Goal: Transaction & Acquisition: Purchase product/service

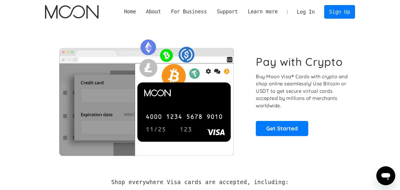
click at [303, 13] on link "Log In" at bounding box center [306, 11] width 28 height 13
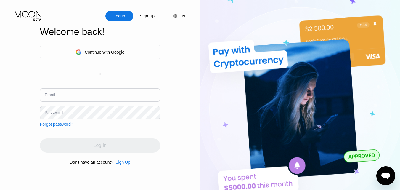
click at [77, 88] on div "Continue with Google or Email Password Forgot password?" at bounding box center [100, 86] width 120 height 82
click at [65, 93] on input "text" at bounding box center [100, 94] width 120 height 13
click at [136, 96] on input "text" at bounding box center [100, 94] width 120 height 13
paste input "[EMAIL_ADDRESS][DOMAIN_NAME]"
type input "[EMAIL_ADDRESS][DOMAIN_NAME]"
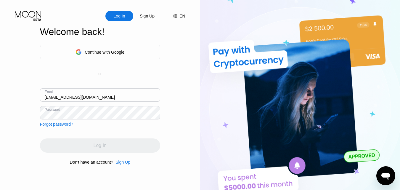
click at [13, 125] on div "Log In Sign Up EN Language English Save Welcome back! Continue with Google or E…" at bounding box center [100, 104] width 200 height 209
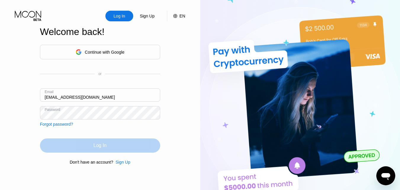
click at [66, 147] on div "Log In" at bounding box center [100, 145] width 120 height 14
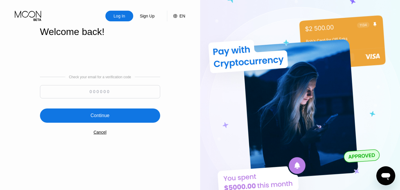
click at [285, 84] on img at bounding box center [300, 104] width 200 height 209
click at [114, 90] on input at bounding box center [100, 91] width 120 height 13
paste input "918198"
type input "918198"
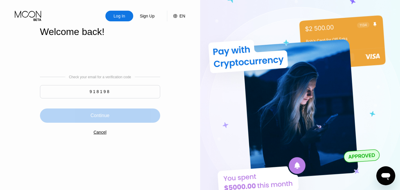
click at [93, 118] on div "Continue" at bounding box center [100, 116] width 19 height 6
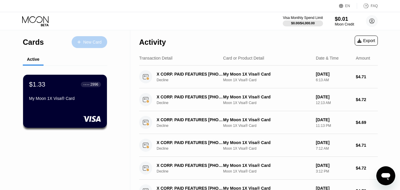
click at [85, 38] on div "New Card" at bounding box center [90, 42] width 36 height 12
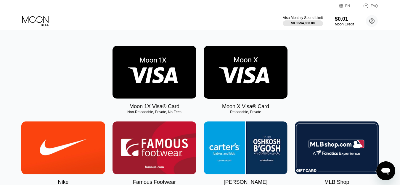
scroll to position [83, 0]
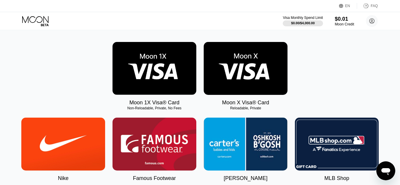
click at [253, 73] on img at bounding box center [246, 68] width 84 height 53
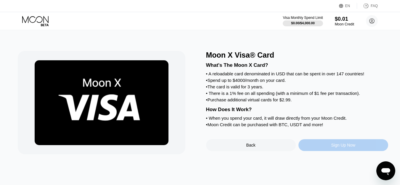
click at [327, 151] on div "Sign Up Now" at bounding box center [343, 145] width 90 height 12
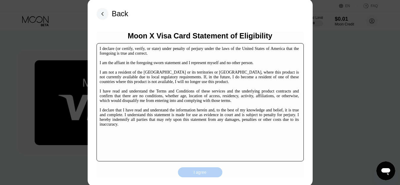
click at [205, 171] on div "I agree" at bounding box center [200, 172] width 13 height 5
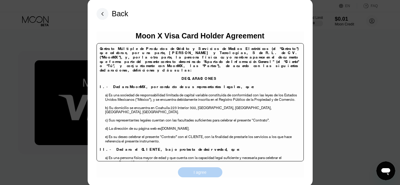
click at [205, 171] on div "I agree" at bounding box center [200, 172] width 13 height 5
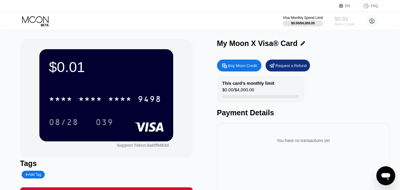
click at [343, 25] on div "Moon Credit" at bounding box center [345, 24] width 20 height 4
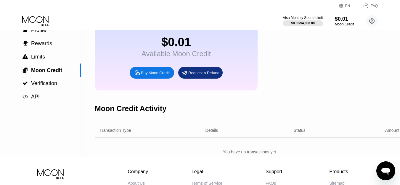
scroll to position [23, 0]
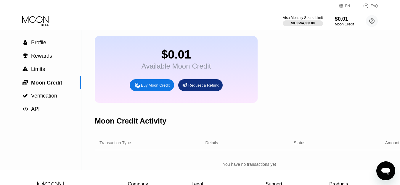
drag, startPoint x: 404, startPoint y: 23, endPoint x: 260, endPoint y: 32, distance: 144.5
click at [260, 32] on div "Moon Credit" at bounding box center [249, 21] width 309 height 29
click at [342, 17] on div "$0.01" at bounding box center [345, 19] width 20 height 6
click at [154, 87] on div "Buy Moon Credit" at bounding box center [152, 85] width 44 height 12
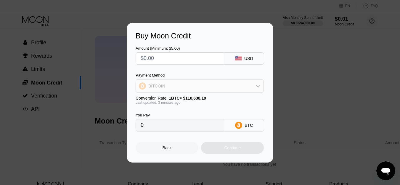
click at [163, 83] on div "BITCOIN" at bounding box center [200, 86] width 128 height 12
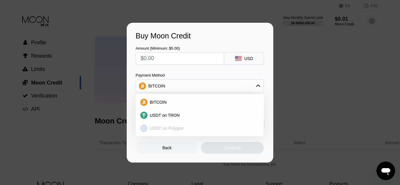
drag, startPoint x: 231, startPoint y: 73, endPoint x: 186, endPoint y: 129, distance: 71.8
click at [186, 93] on div "Payment Method BITCOIN BITCOIN USDT on TRON USDC on Polygon" at bounding box center [200, 83] width 128 height 20
click at [170, 127] on span "USDC on Polygon" at bounding box center [167, 128] width 34 height 5
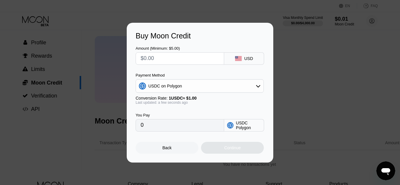
scroll to position [23, 0]
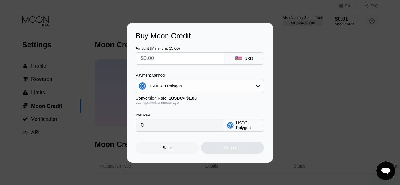
scroll to position [23, 0]
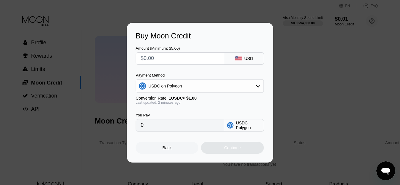
scroll to position [23, 0]
click at [367, 86] on div "Buy Moon Credit Amount (Minimum: $5.00) USD Payment Method USDC on Polygon Conv…" at bounding box center [200, 93] width 400 height 140
click at [153, 151] on div "Back" at bounding box center [167, 148] width 63 height 12
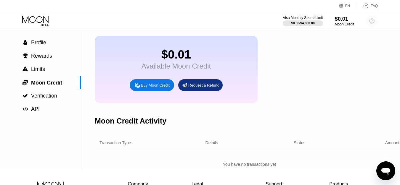
click at [373, 19] on icon at bounding box center [372, 21] width 5 height 5
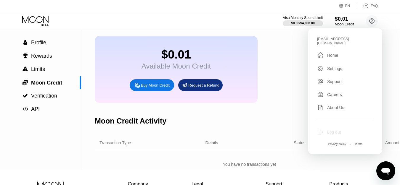
click at [324, 130] on div "Log out" at bounding box center [345, 132] width 56 height 7
